Goal: Understand process/instructions

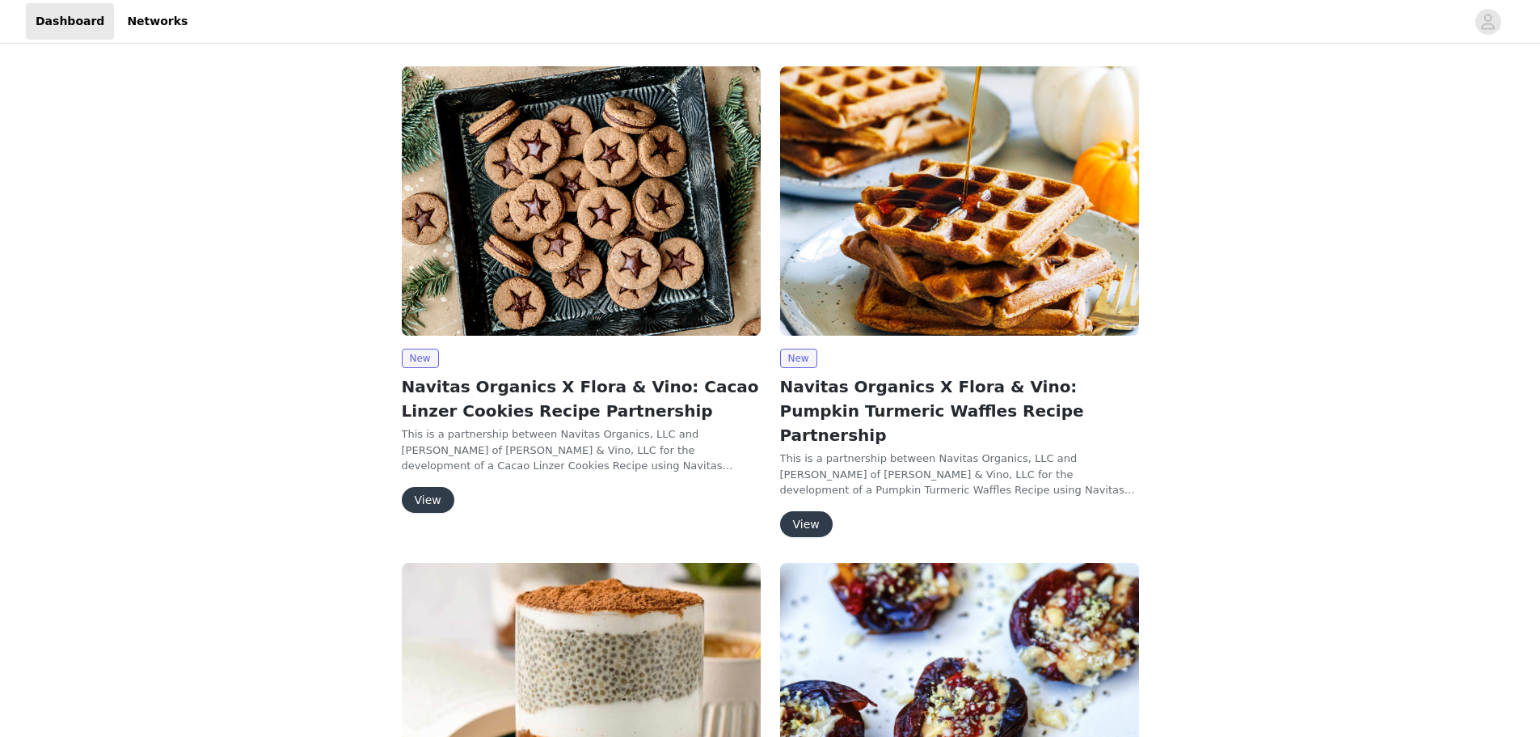
click at [437, 489] on button "View" at bounding box center [428, 500] width 53 height 26
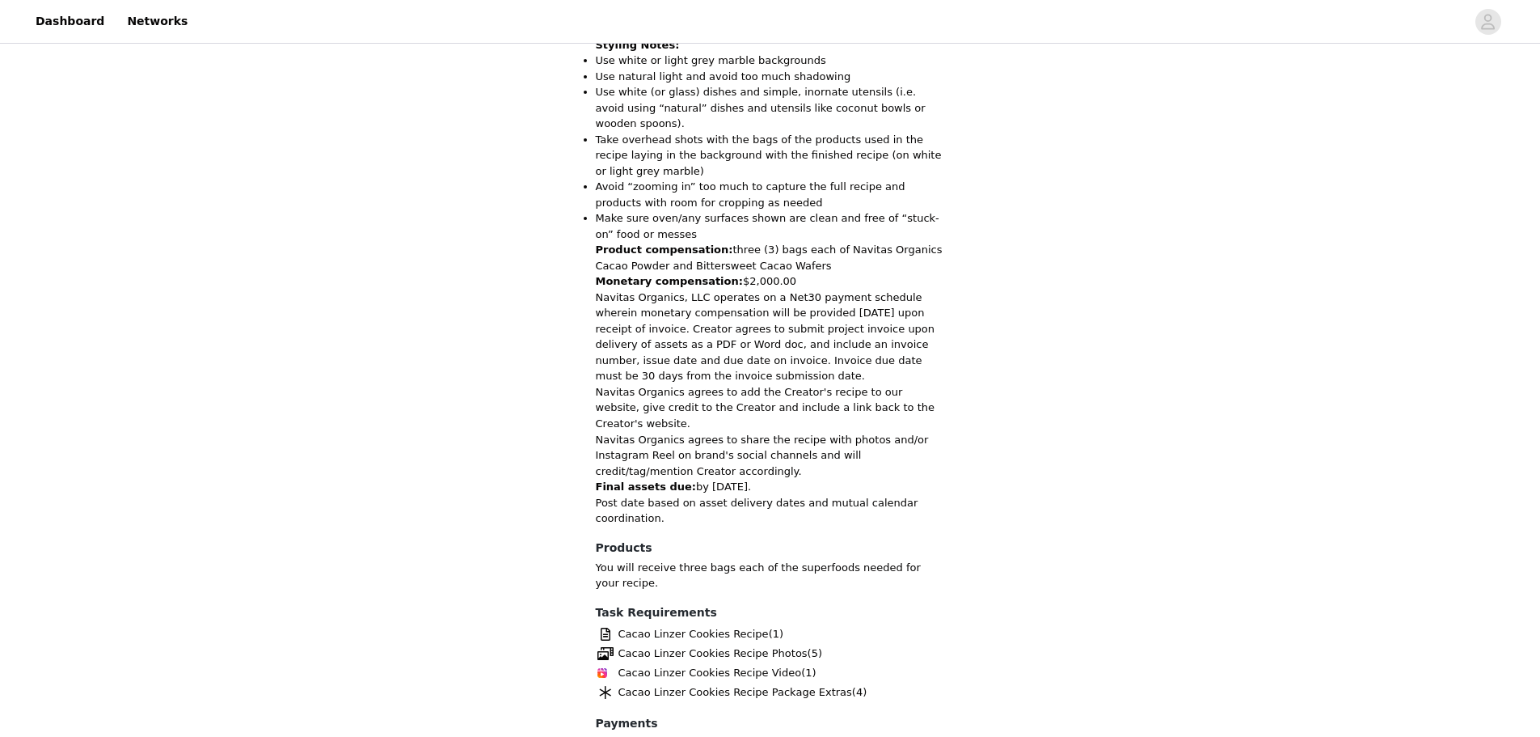
scroll to position [1313, 0]
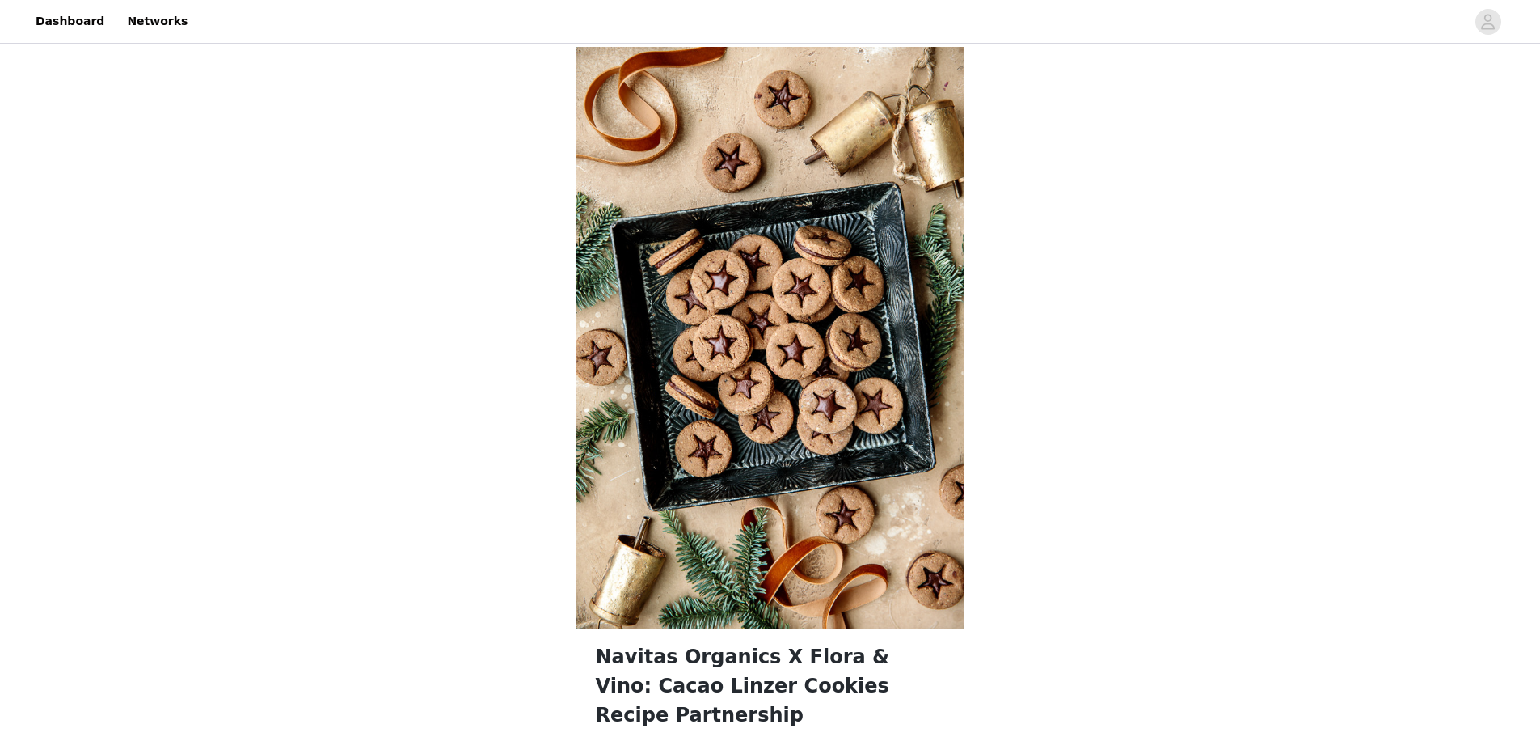
scroll to position [323, 0]
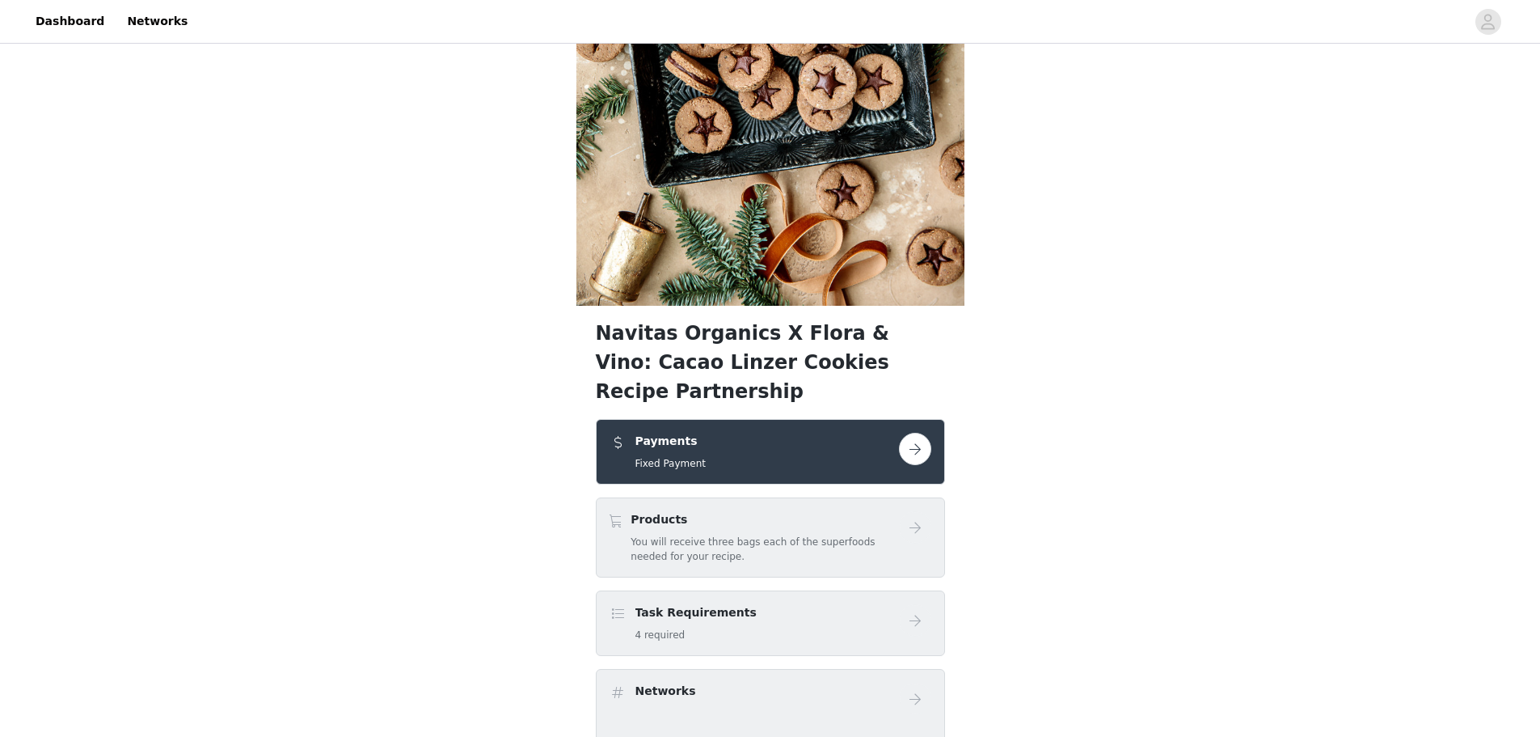
click at [920, 433] on button "button" at bounding box center [915, 449] width 32 height 32
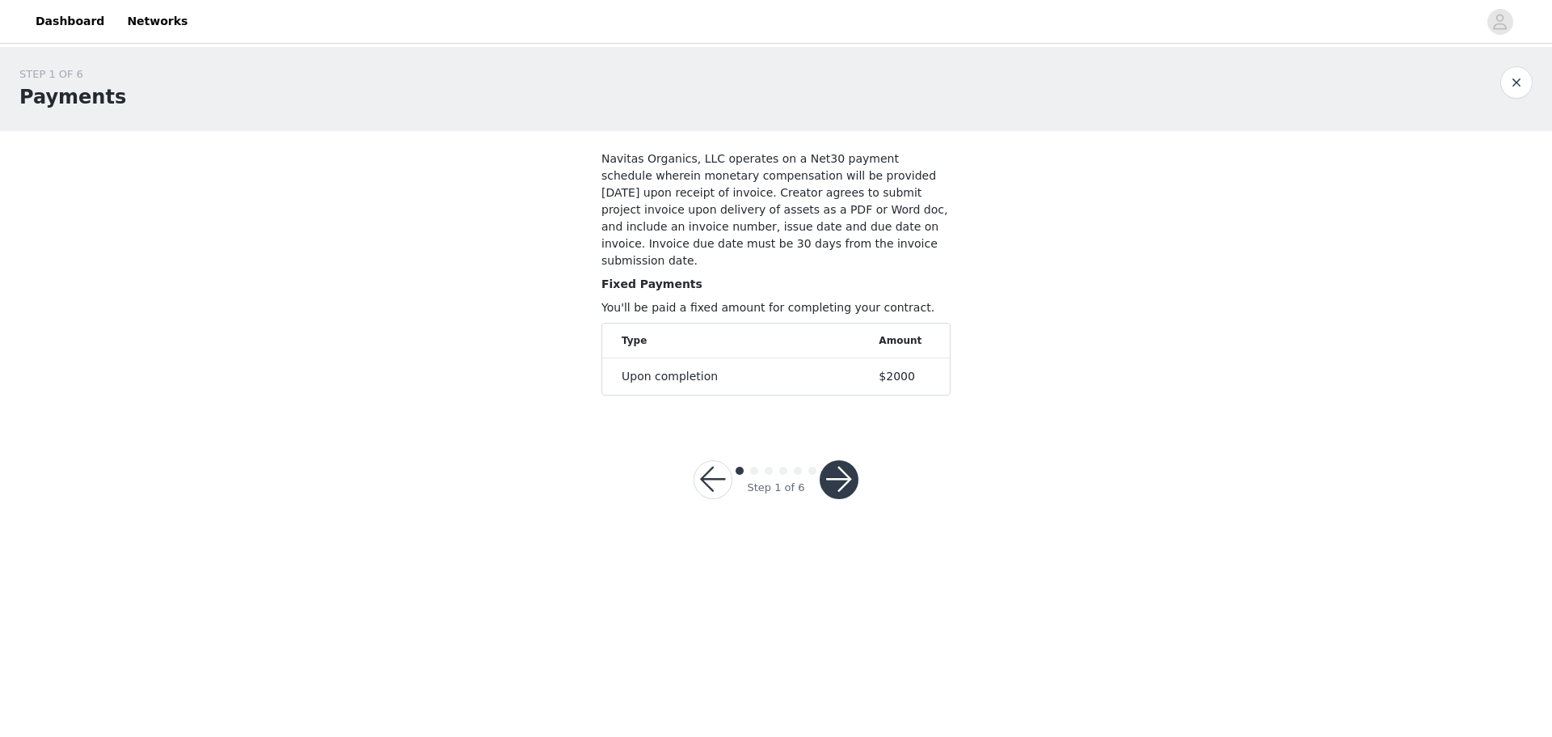
click at [849, 460] on button "button" at bounding box center [839, 479] width 39 height 39
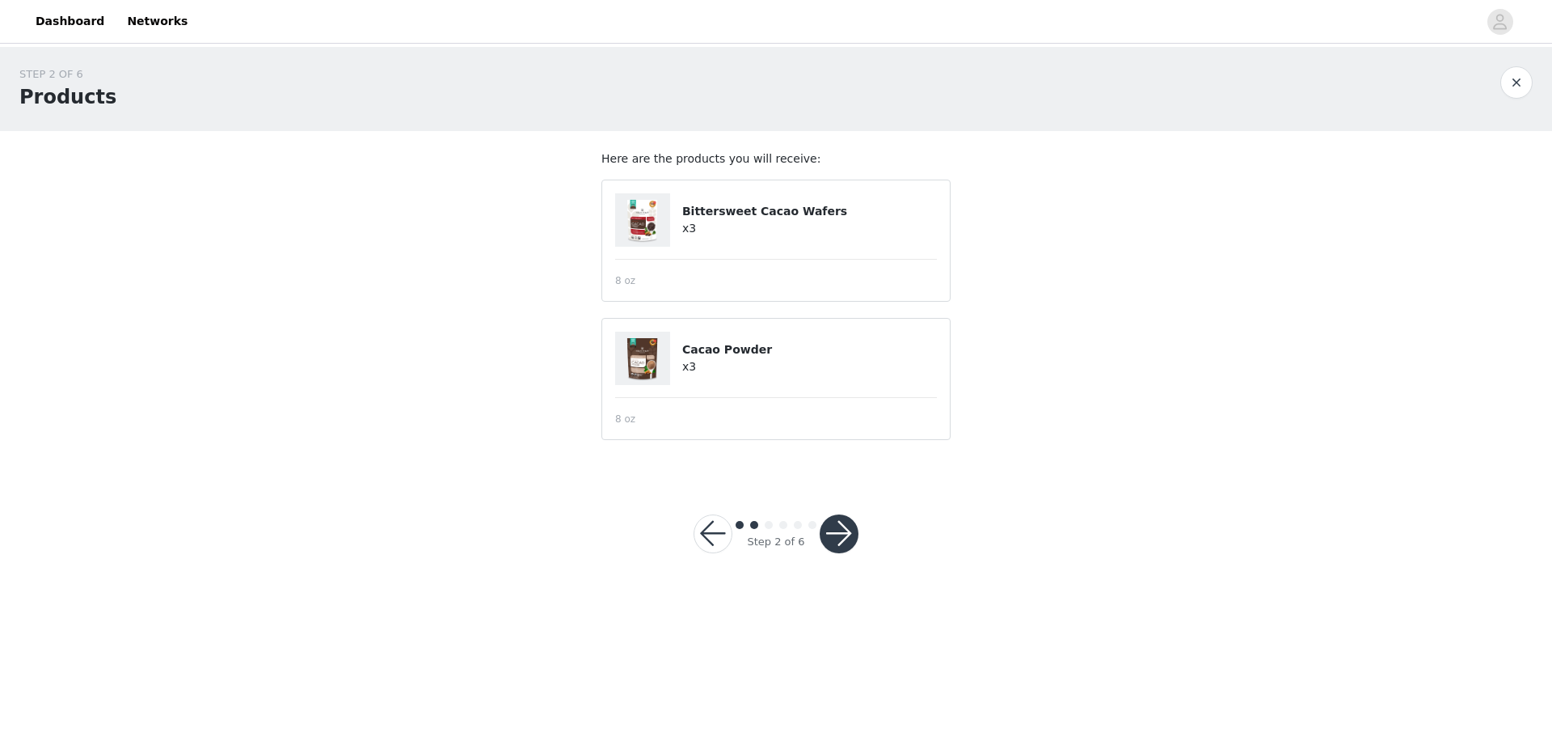
click at [713, 526] on button "button" at bounding box center [713, 533] width 39 height 39
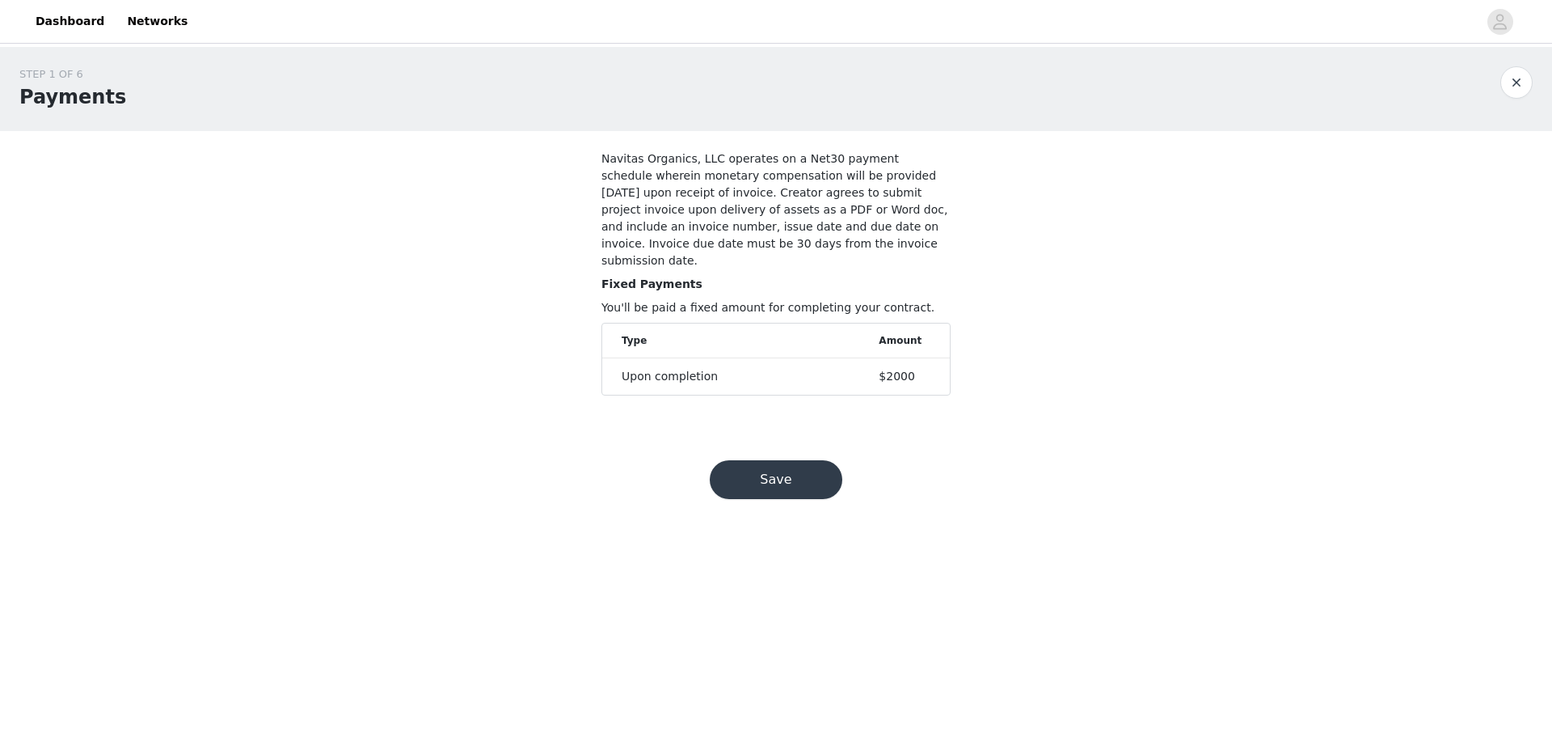
click at [1518, 82] on button "button" at bounding box center [1517, 82] width 32 height 32
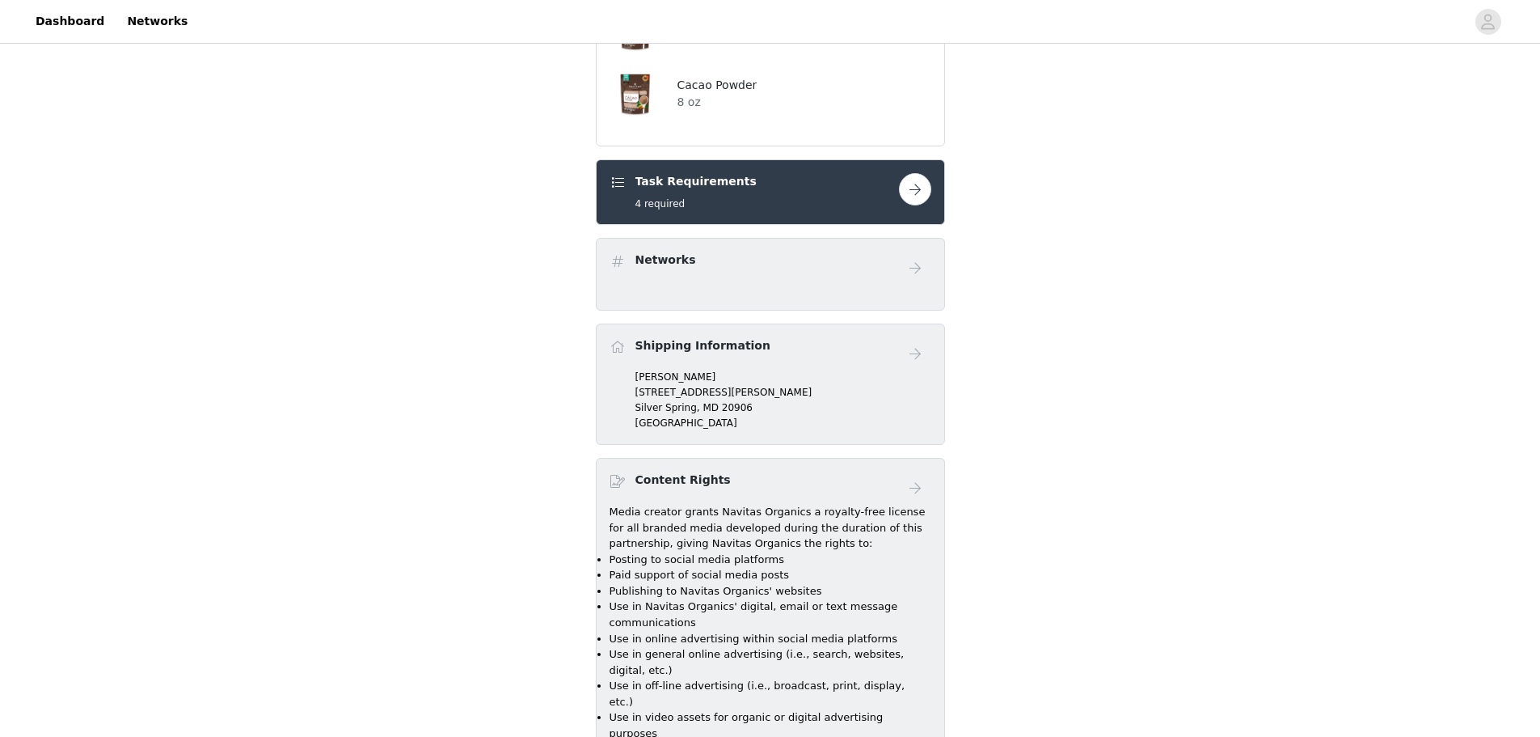
scroll to position [1132, 0]
